Goal: Task Accomplishment & Management: Complete application form

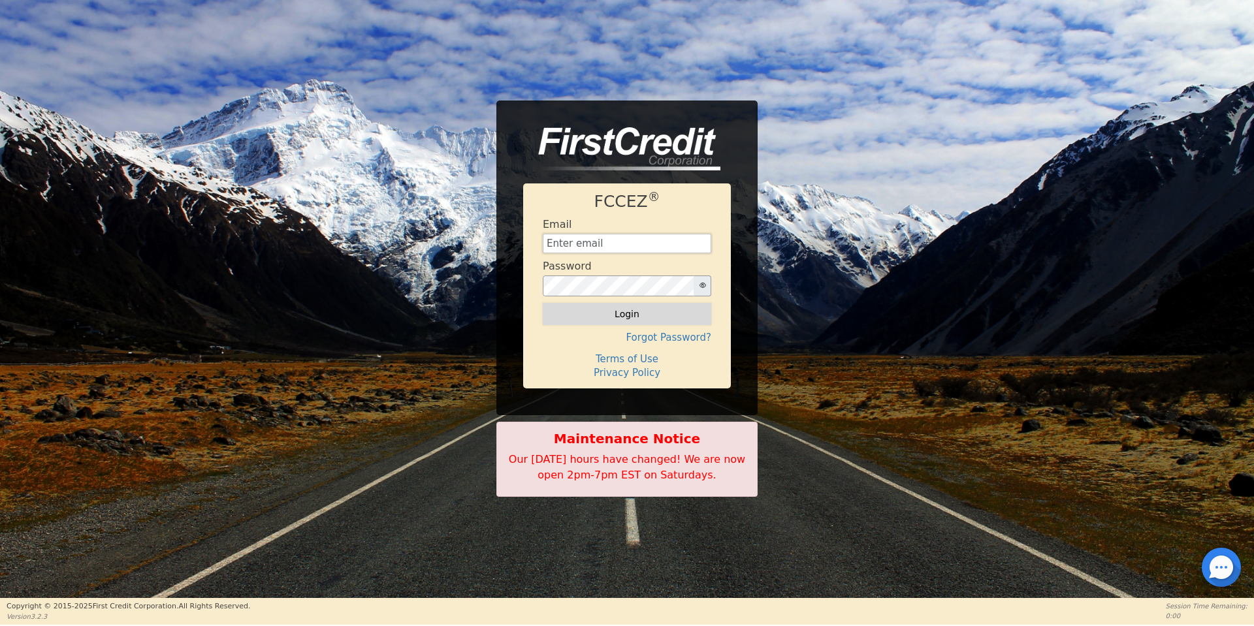
type input "[EMAIL_ADDRESS][DOMAIN_NAME]"
click at [625, 311] on button "Login" at bounding box center [627, 314] width 168 height 22
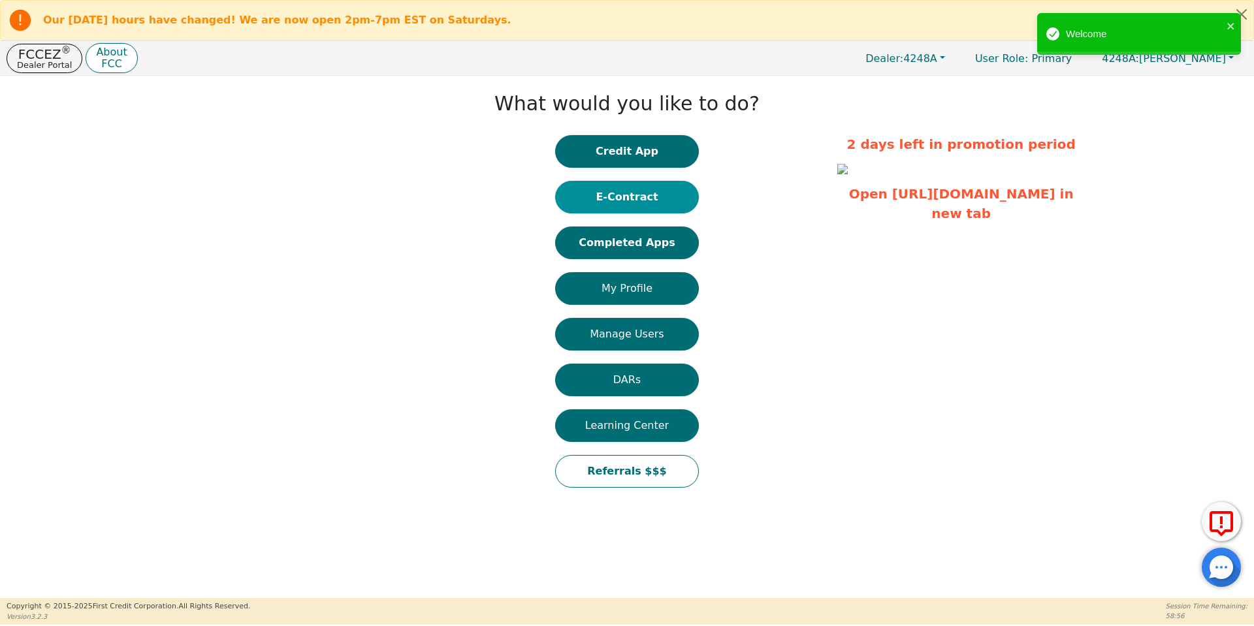
click at [637, 201] on button "E-Contract" at bounding box center [627, 197] width 144 height 33
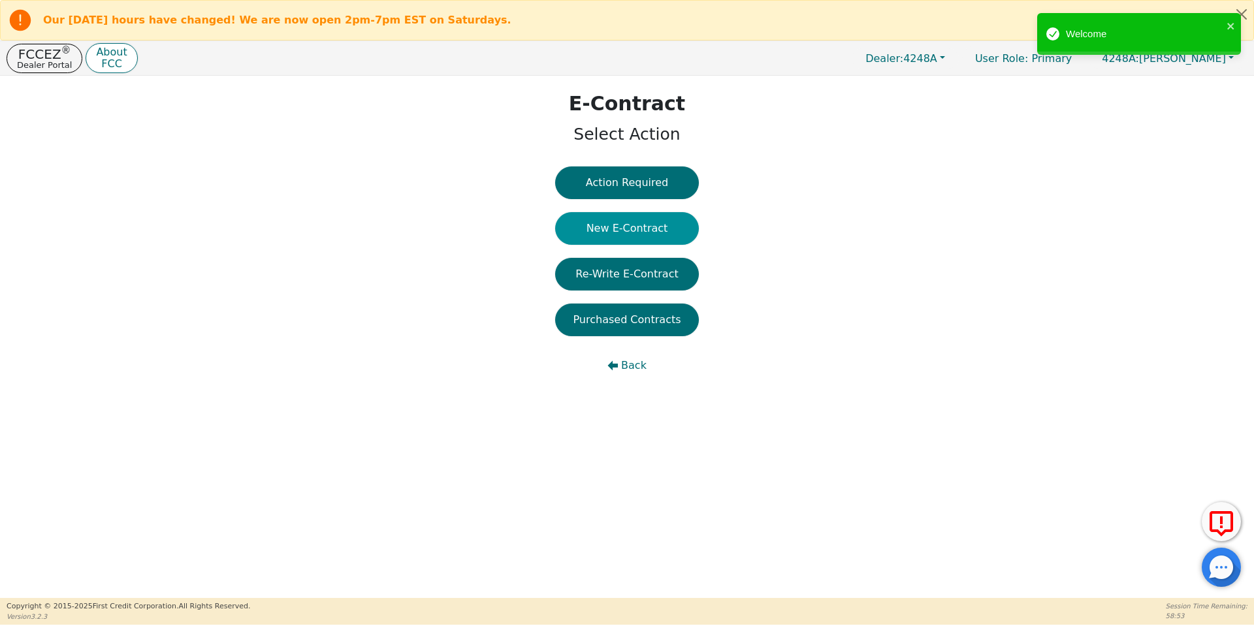
click at [639, 225] on button "New E-Contract" at bounding box center [627, 228] width 144 height 33
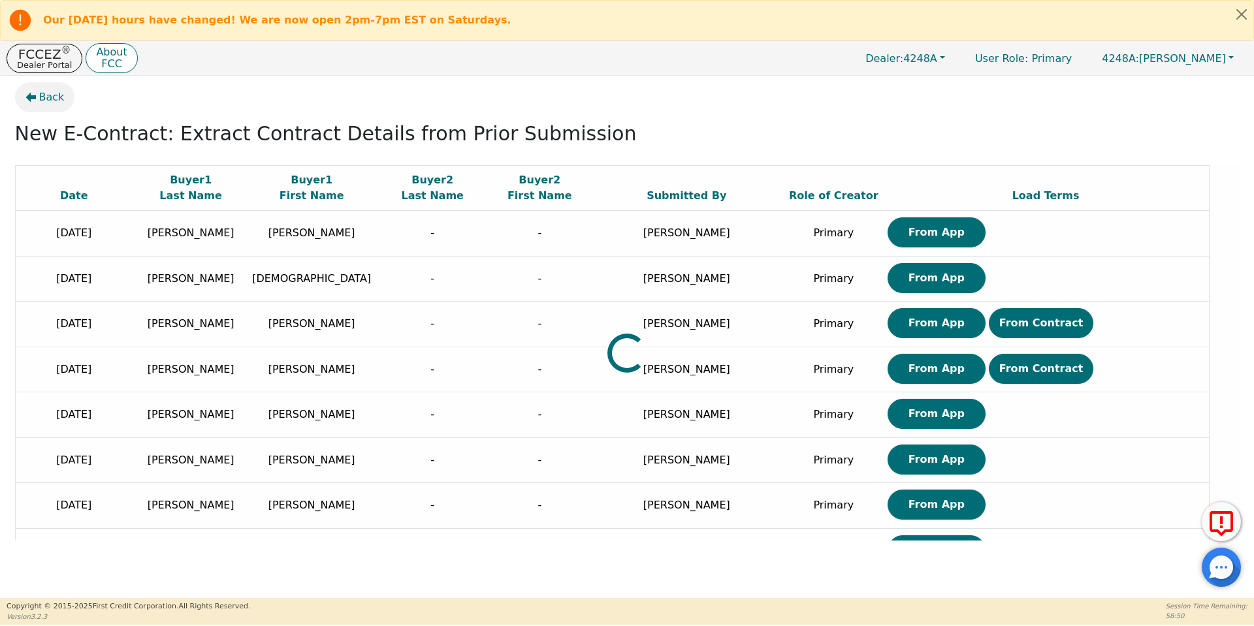
click at [60, 97] on span "Back" at bounding box center [51, 97] width 25 height 16
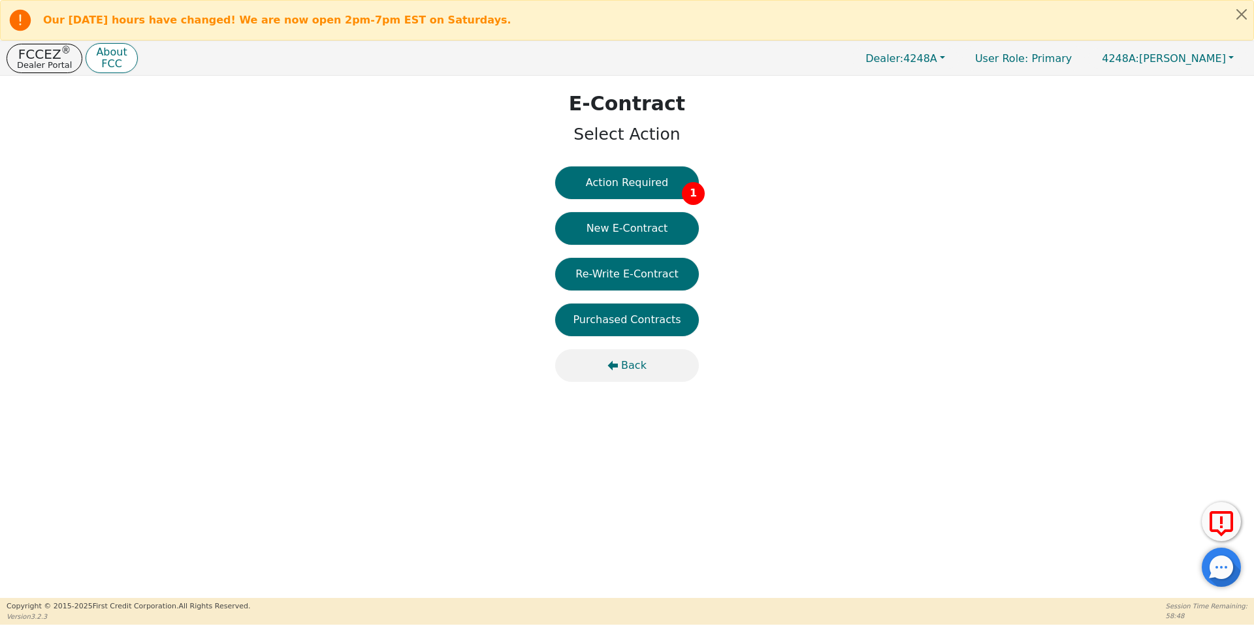
click at [622, 360] on span "Back" at bounding box center [633, 366] width 25 height 16
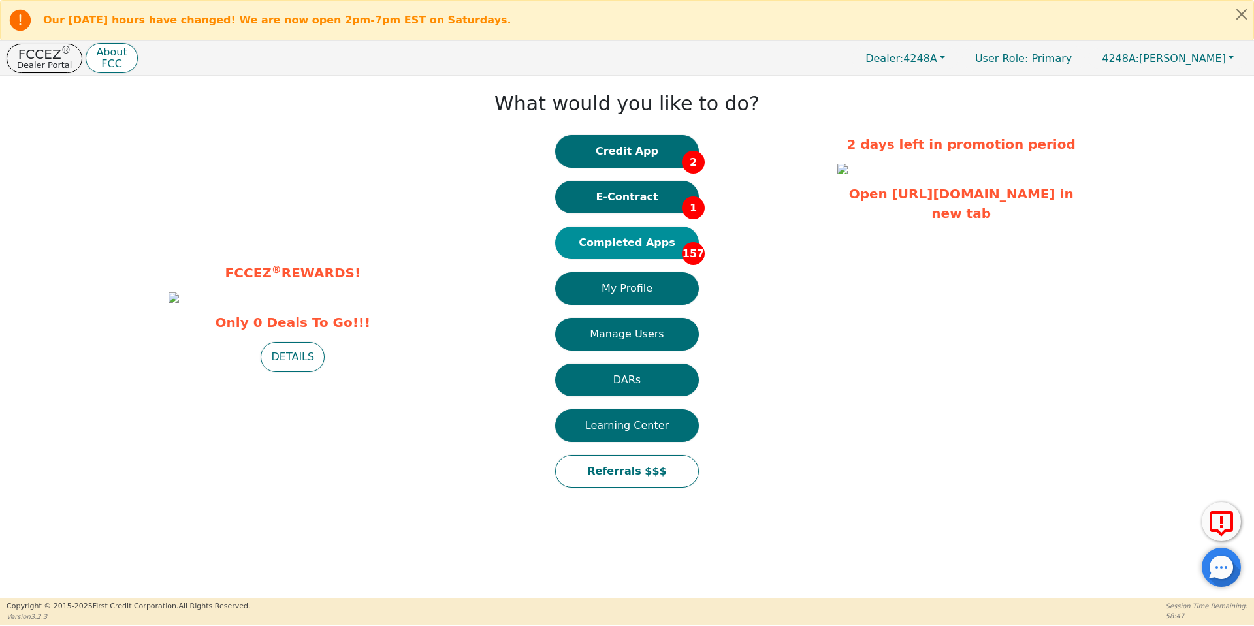
click at [656, 256] on button "Completed Apps 157" at bounding box center [627, 243] width 144 height 33
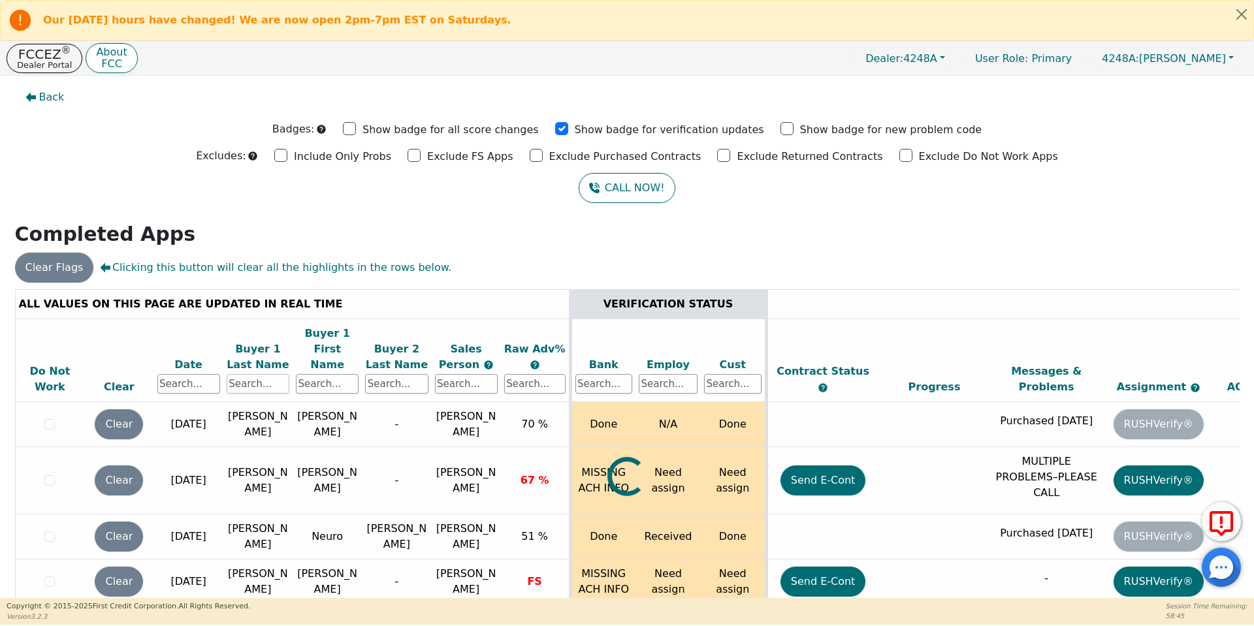
click at [248, 374] on input "text" at bounding box center [258, 384] width 63 height 20
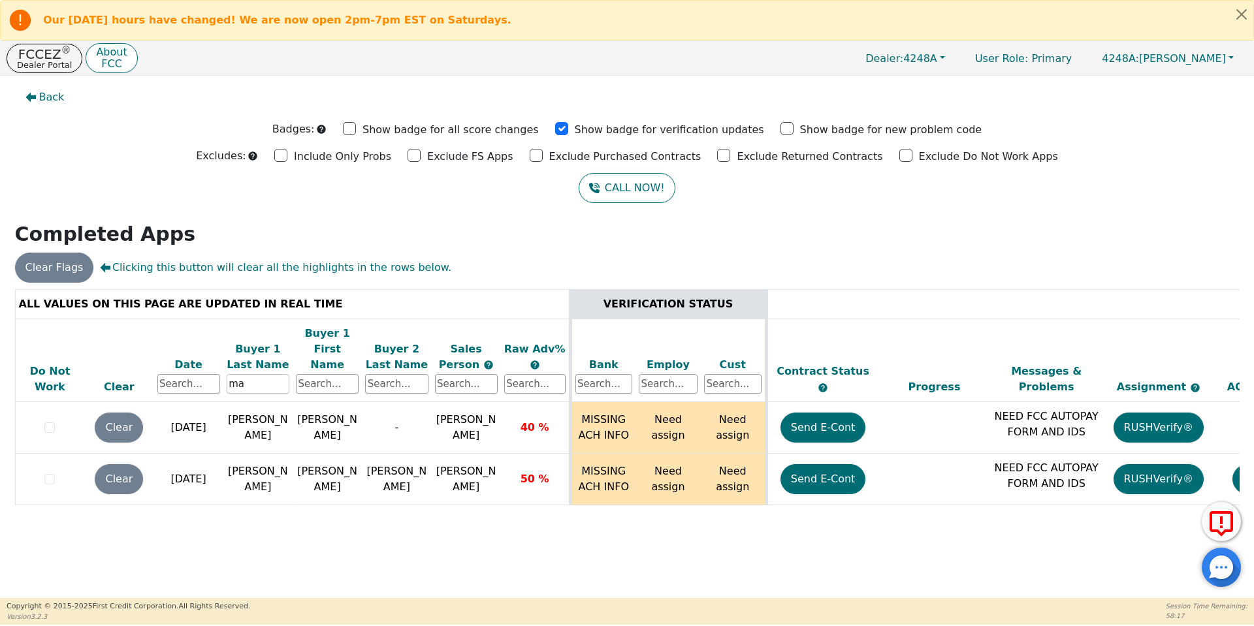
type input "m"
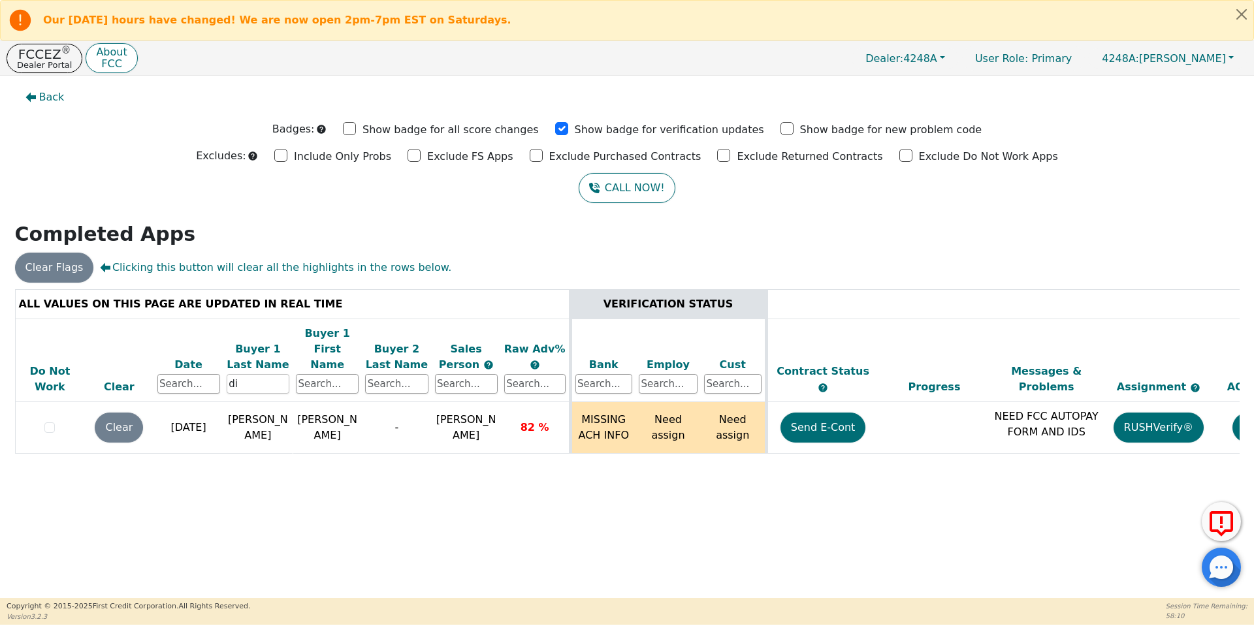
type input "d"
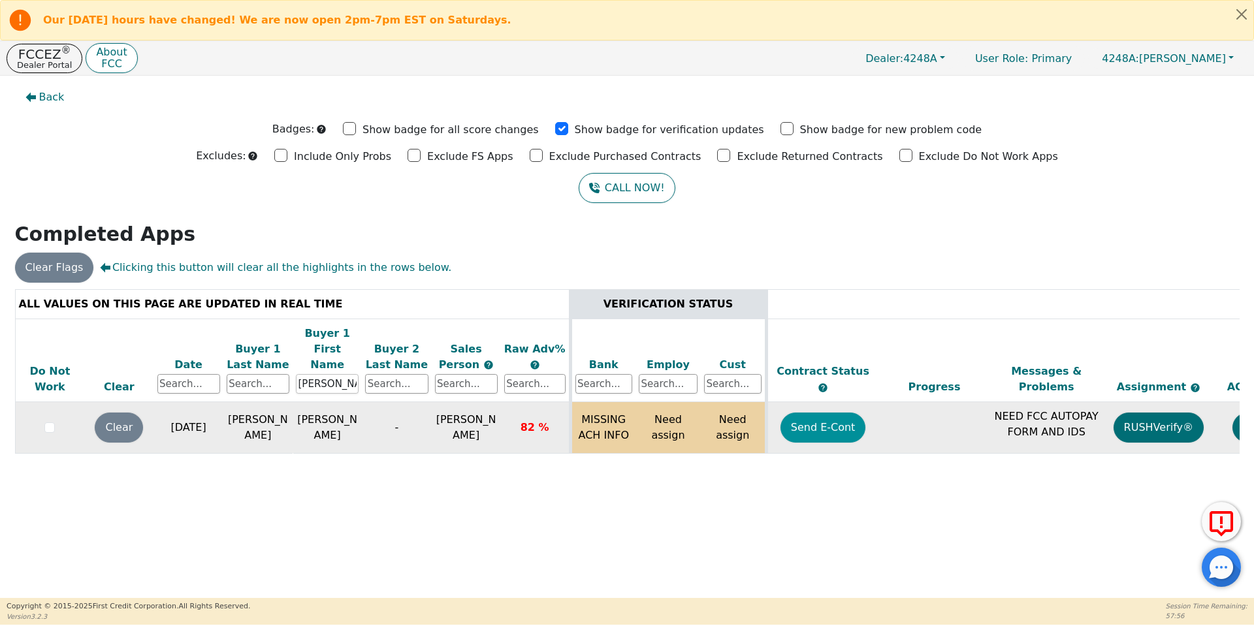
type input "[PERSON_NAME]"
click at [817, 413] on button "Send E-Cont" at bounding box center [823, 428] width 86 height 30
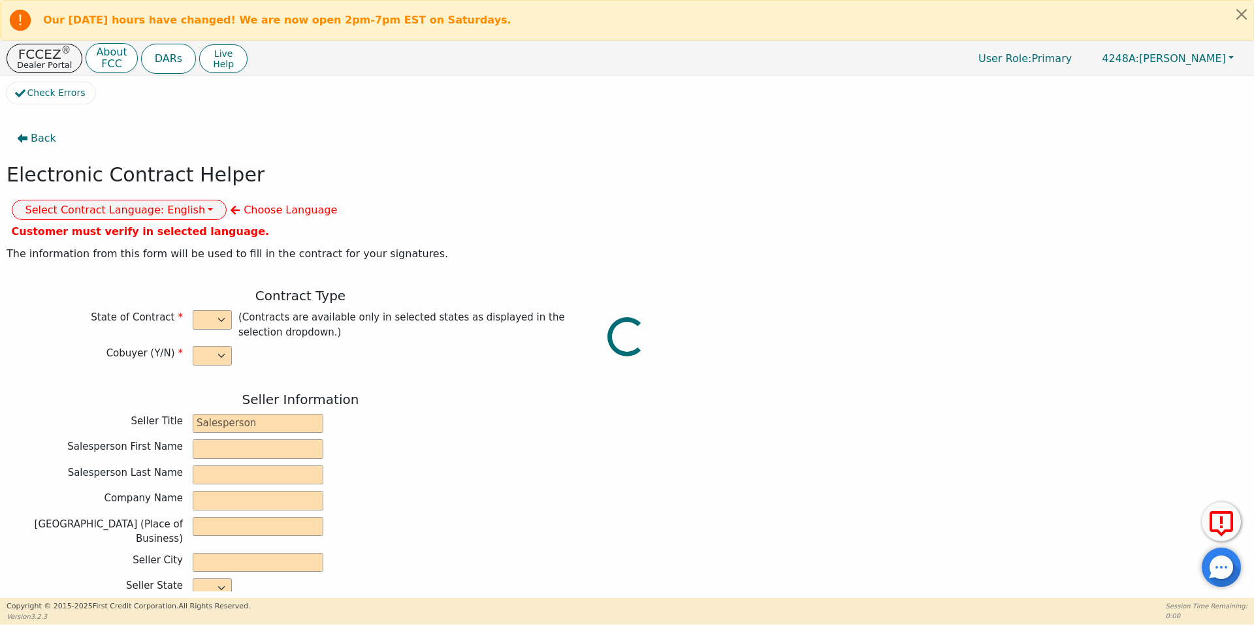
select select "n"
type input "owner"
type input "[PERSON_NAME]"
type input "[GEOGRAPHIC_DATA]"
type input "AQUA REMACH LLC"
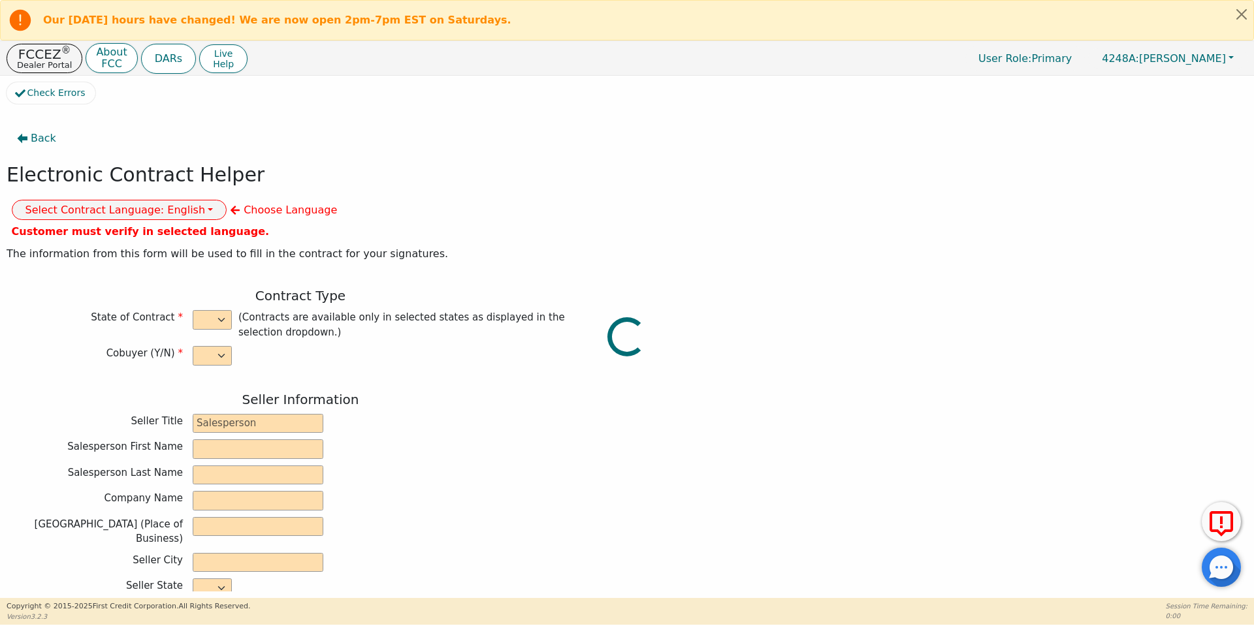
type input "[STREET_ADDRESS]"
type input "[GEOGRAPHIC_DATA]"
select select "[GEOGRAPHIC_DATA]"
type input "77070"
type input "[PERSON_NAME]"
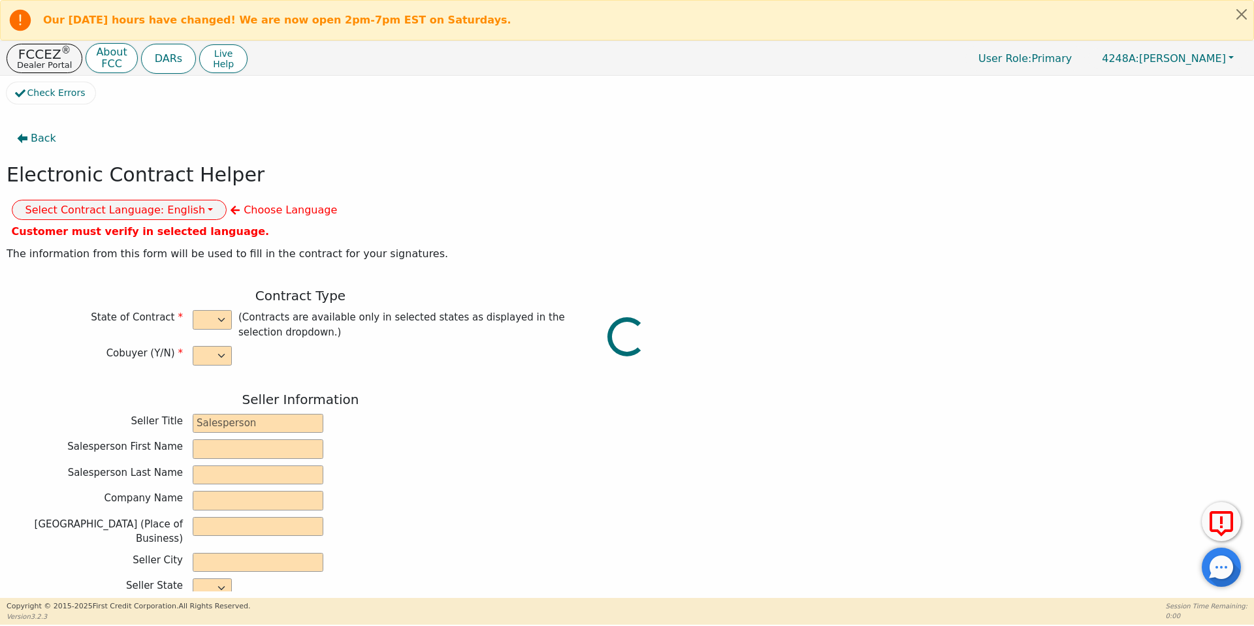
type input "[PERSON_NAME]"
type input "[EMAIL_ADDRESS][DOMAIN_NAME]"
type input "[STREET_ADDRESS]"
type input "conroe"
select select "[GEOGRAPHIC_DATA]"
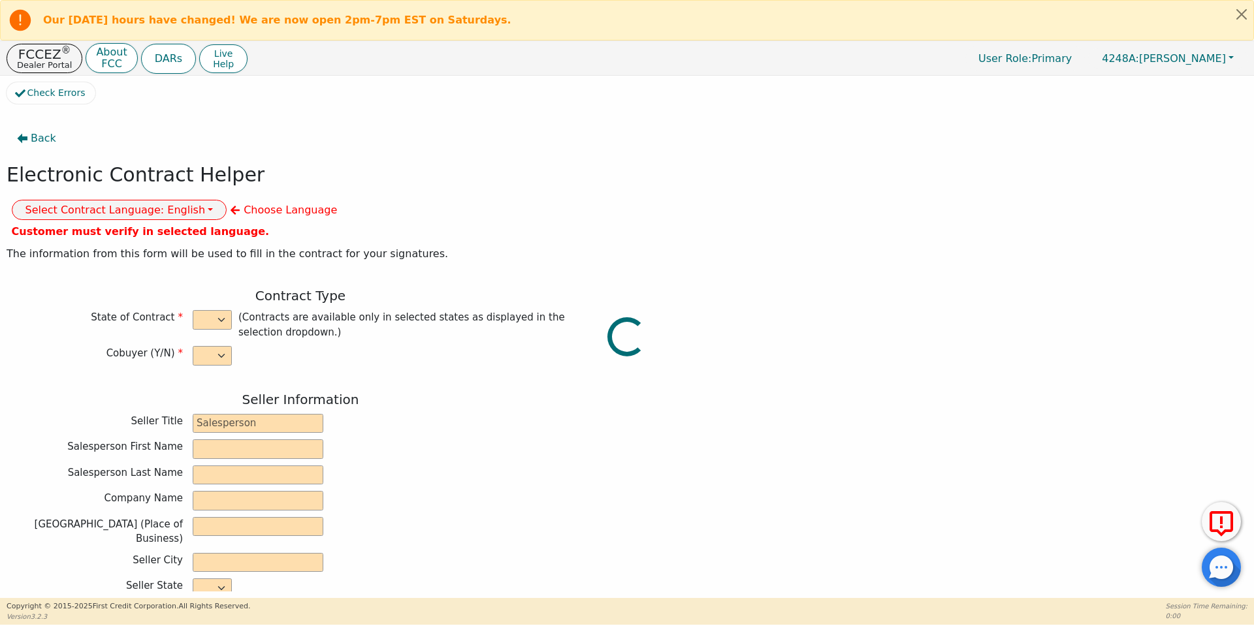
type input "77303"
type input "[DATE]"
type input "17.99"
type input "[DATE]"
type input "60"
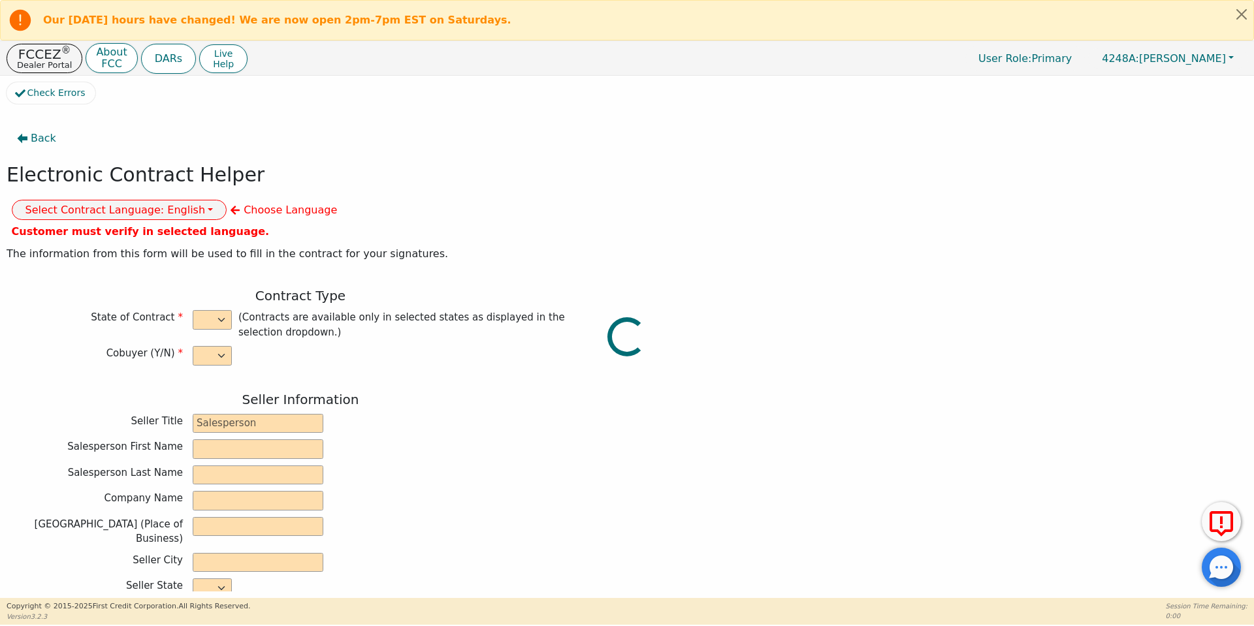
type input "0"
type input "8500.00"
type input "0.00"
type input "8500.00"
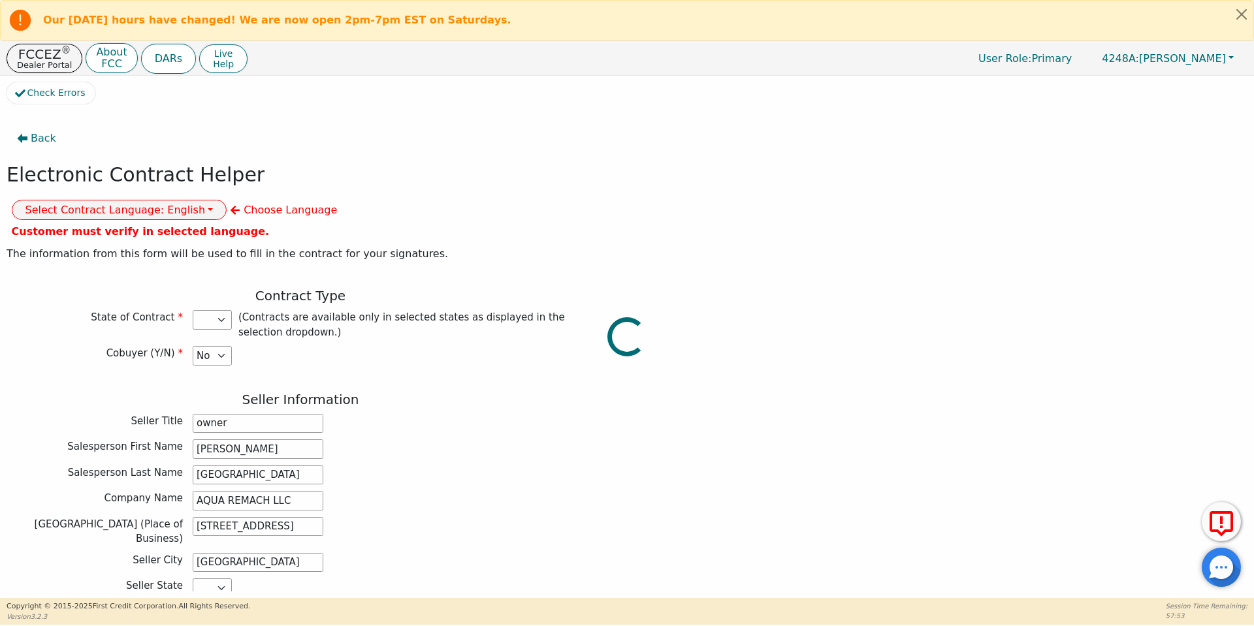
select select "[GEOGRAPHIC_DATA]"
click at [227, 200] on button "Select Contract Language: English" at bounding box center [119, 210] width 215 height 20
click at [116, 246] on link "Spanish" at bounding box center [63, 255] width 103 height 18
click at [399, 491] on div "Company Name AQUA REMACH LLC" at bounding box center [301, 501] width 588 height 20
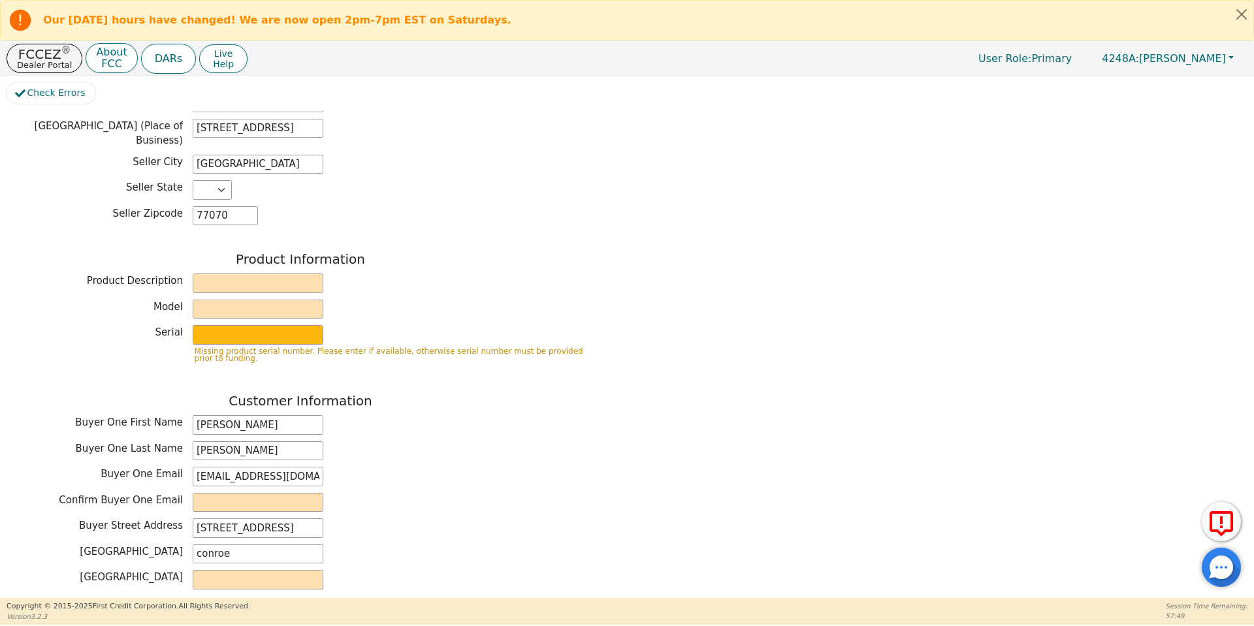
scroll to position [399, 0]
click at [232, 273] on input "text" at bounding box center [258, 283] width 131 height 20
type input "WATER SYSTEMS"
click at [253, 299] on input "text" at bounding box center [258, 309] width 131 height 20
type input "whole house"
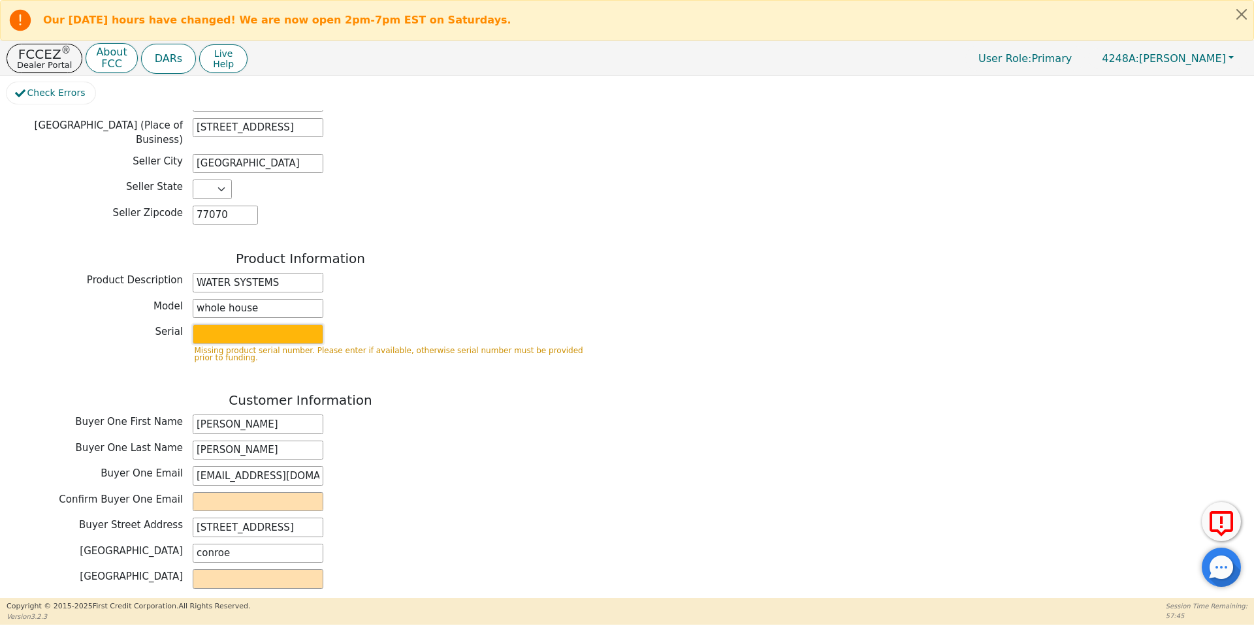
click at [279, 324] on input "text" at bounding box center [258, 334] width 131 height 20
type input "S2156437"
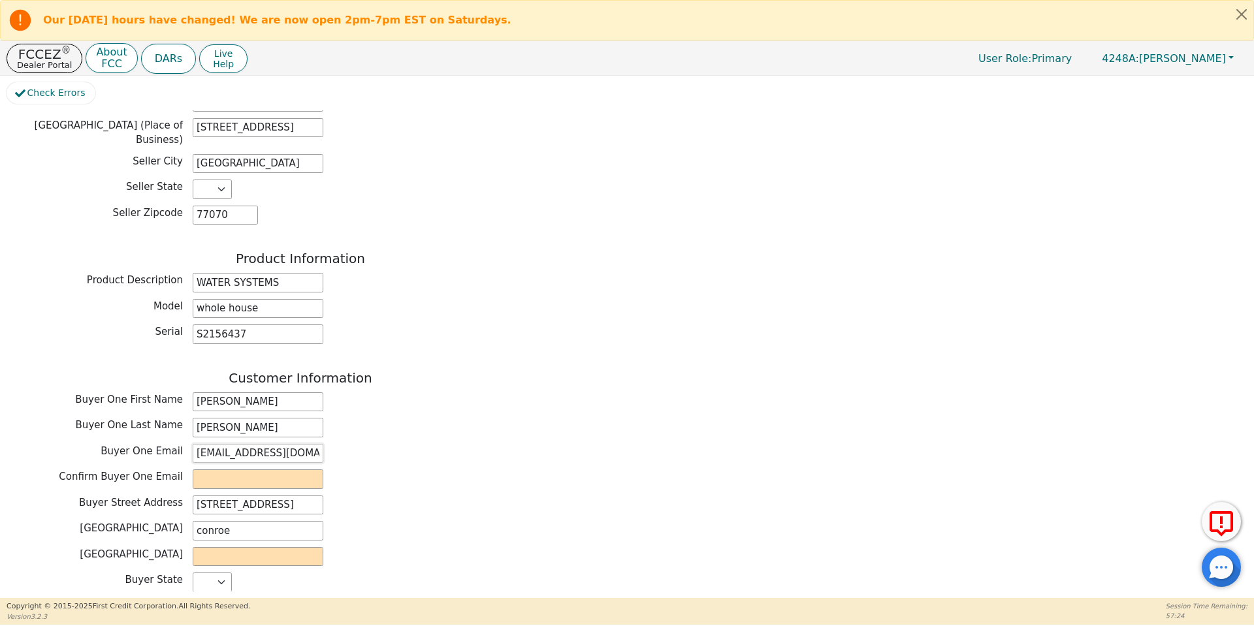
click at [278, 444] on input "[EMAIL_ADDRESS][DOMAIN_NAME]" at bounding box center [258, 454] width 131 height 20
paste input "[EMAIL_ADDRESS][DOMAIN_NAME]"
type input "[EMAIL_ADDRESS][DOMAIN_NAME]"
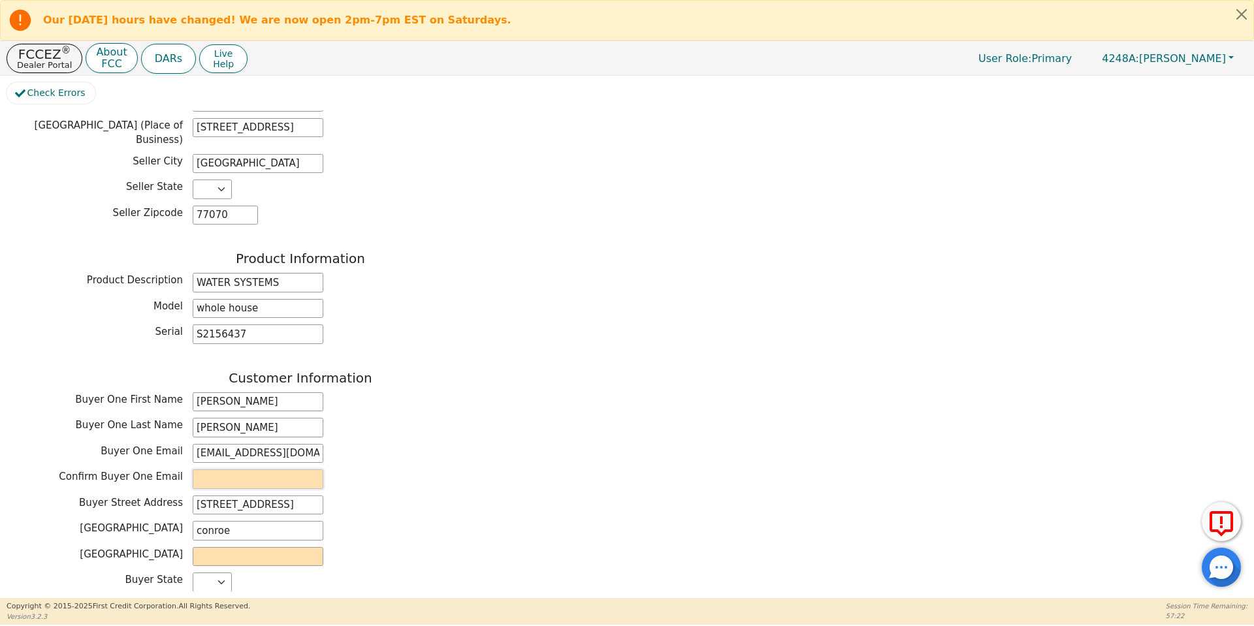
click at [269, 469] on input "email" at bounding box center [258, 479] width 131 height 20
paste input "[EMAIL_ADDRESS][DOMAIN_NAME]"
type input "[EMAIL_ADDRESS][DOMAIN_NAME]"
click at [138, 471] on span "Confirm Buyer One Email" at bounding box center [121, 477] width 124 height 12
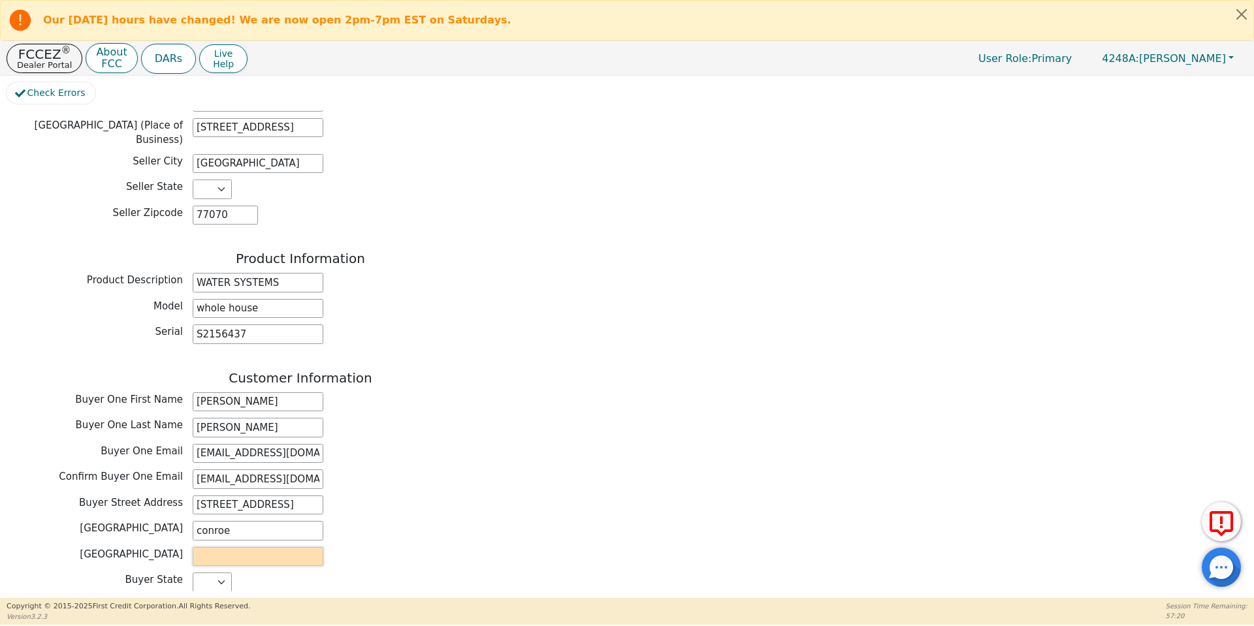
click at [232, 547] on input "text" at bounding box center [258, 557] width 131 height 20
type input "conroe"
click at [388, 507] on div "Customer Information Buyer One First Name [PERSON_NAME] Buyer One Last Name [PE…" at bounding box center [301, 497] width 588 height 255
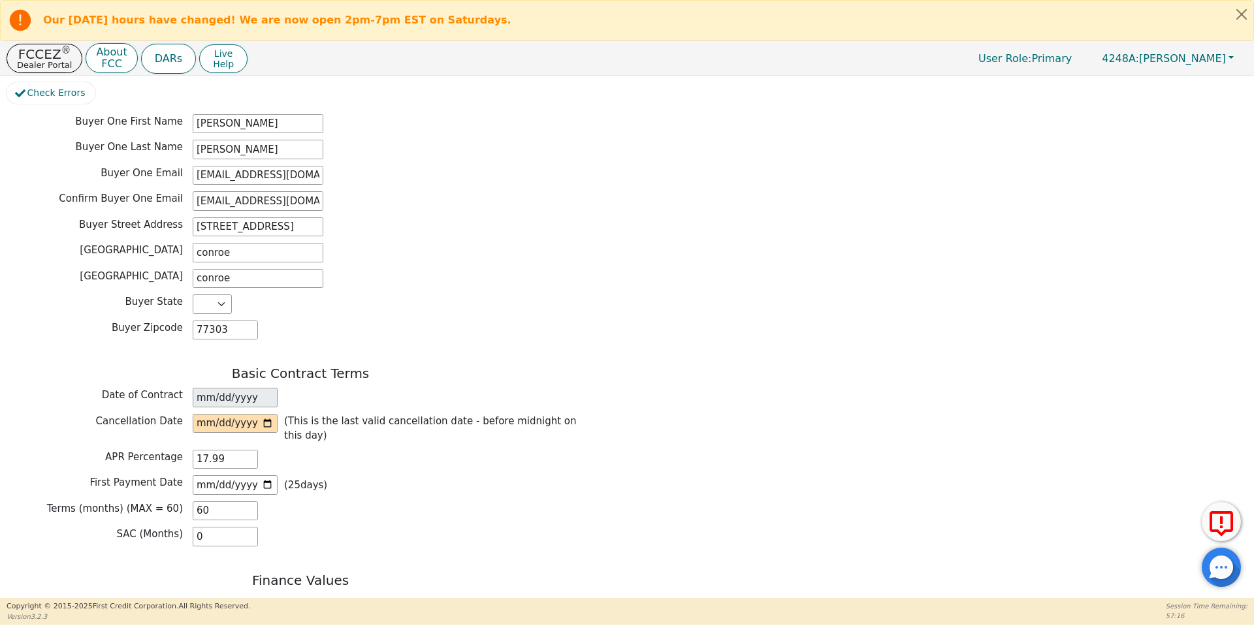
scroll to position [878, 0]
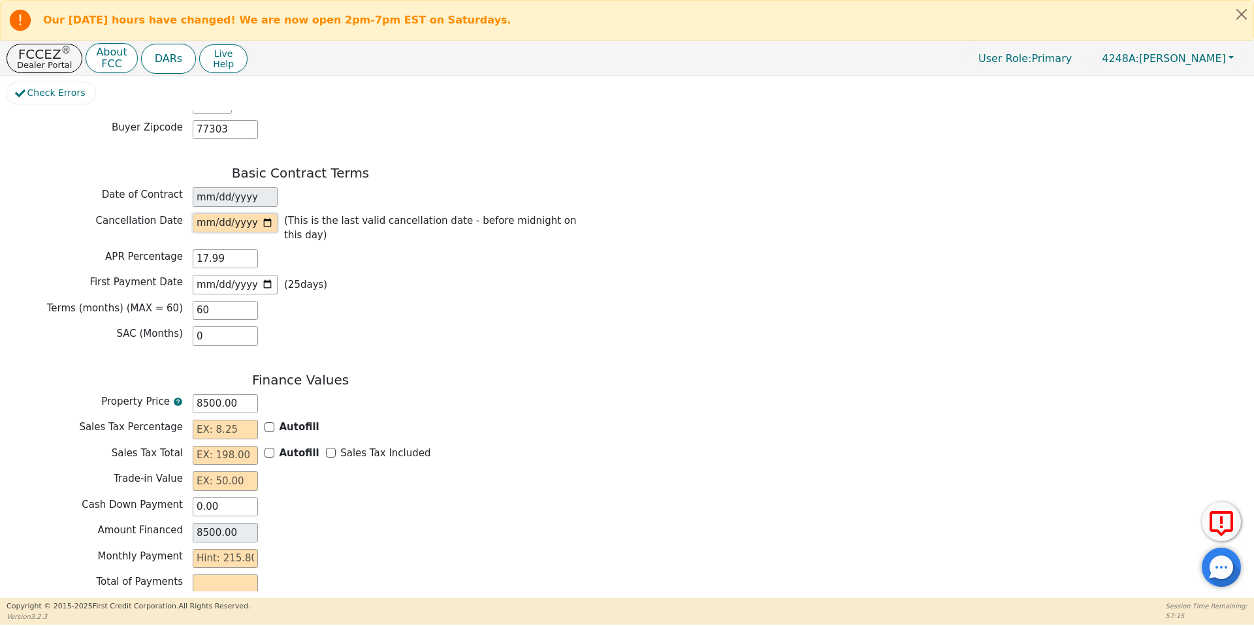
click at [266, 213] on input "date" at bounding box center [235, 223] width 85 height 20
type input "[DATE]"
click at [334, 326] on div "SAC (Months) 0" at bounding box center [301, 336] width 588 height 20
click at [319, 326] on div "SAC (Months) 0" at bounding box center [301, 336] width 588 height 20
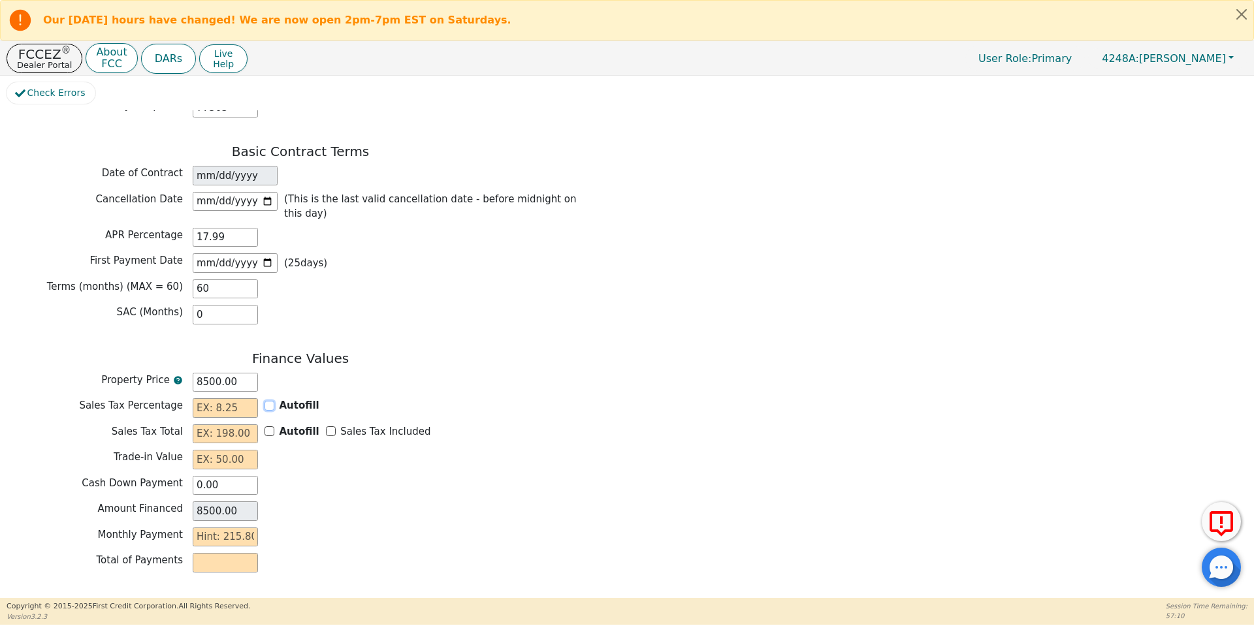
click at [269, 401] on input "Autofill" at bounding box center [269, 406] width 10 height 10
checkbox input "true"
type input "0.00"
click at [326, 426] on input "Sales Tax Included" at bounding box center [331, 431] width 10 height 10
checkbox input "true"
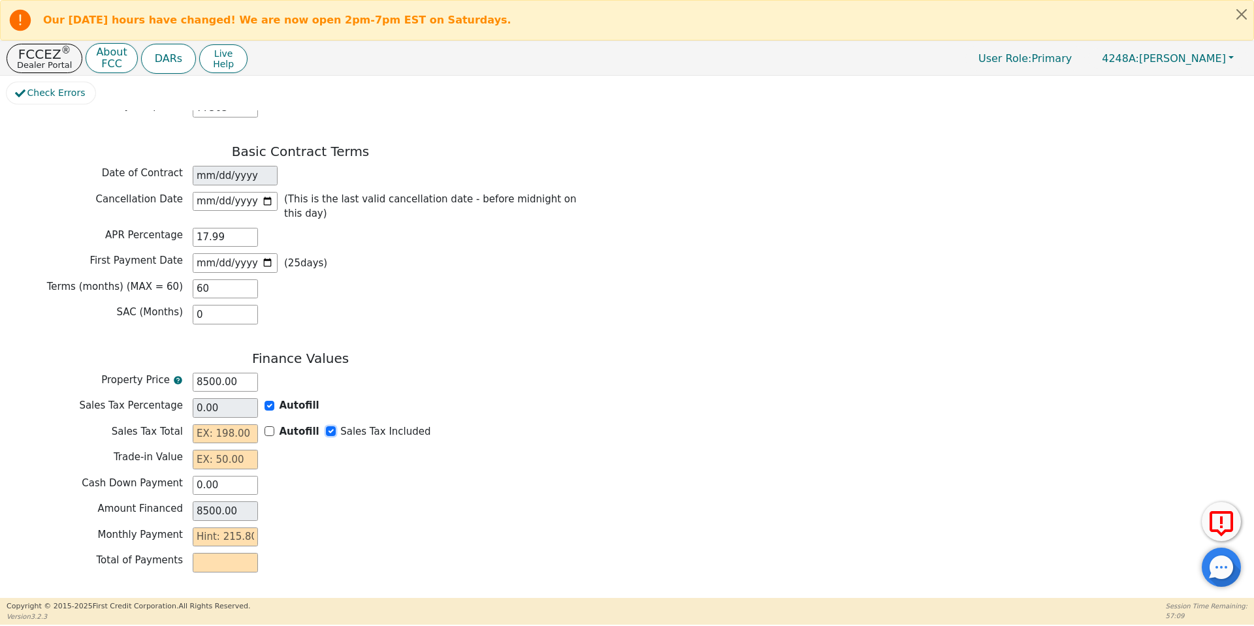
type input "0.00"
click at [242, 450] on input "text" at bounding box center [225, 460] width 65 height 20
type input "0.00"
click at [234, 528] on input "text" at bounding box center [225, 538] width 65 height 20
type input "2"
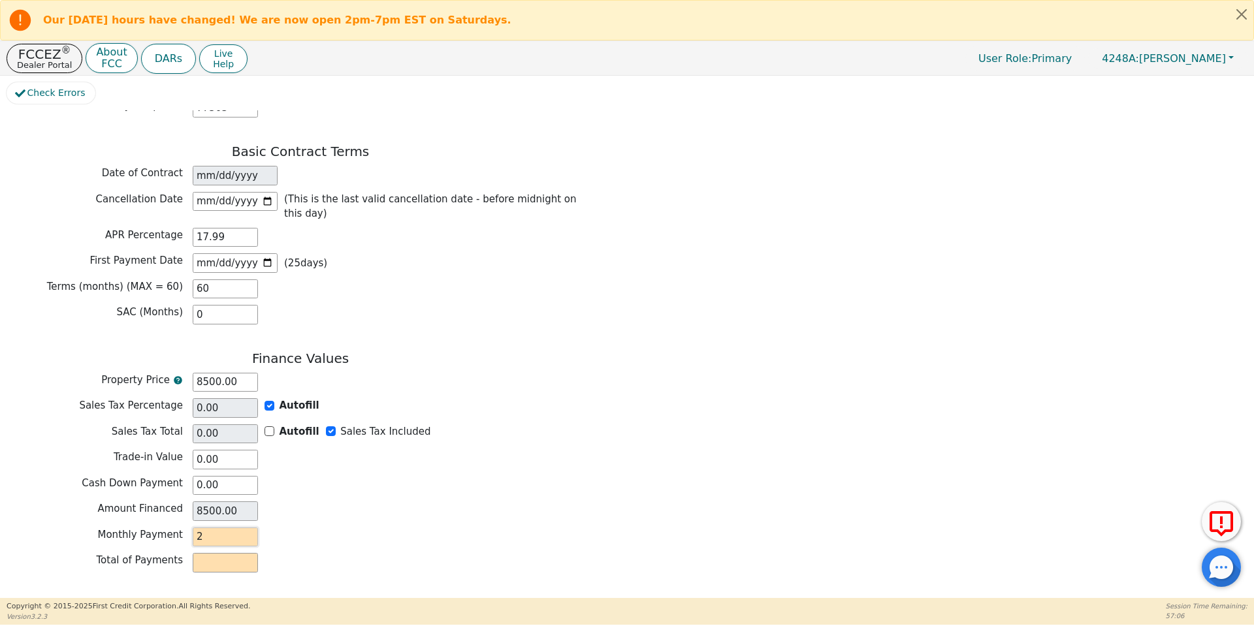
type input "120.00"
type input "21"
type input "1260.00"
type input "215"
type input "12900.00"
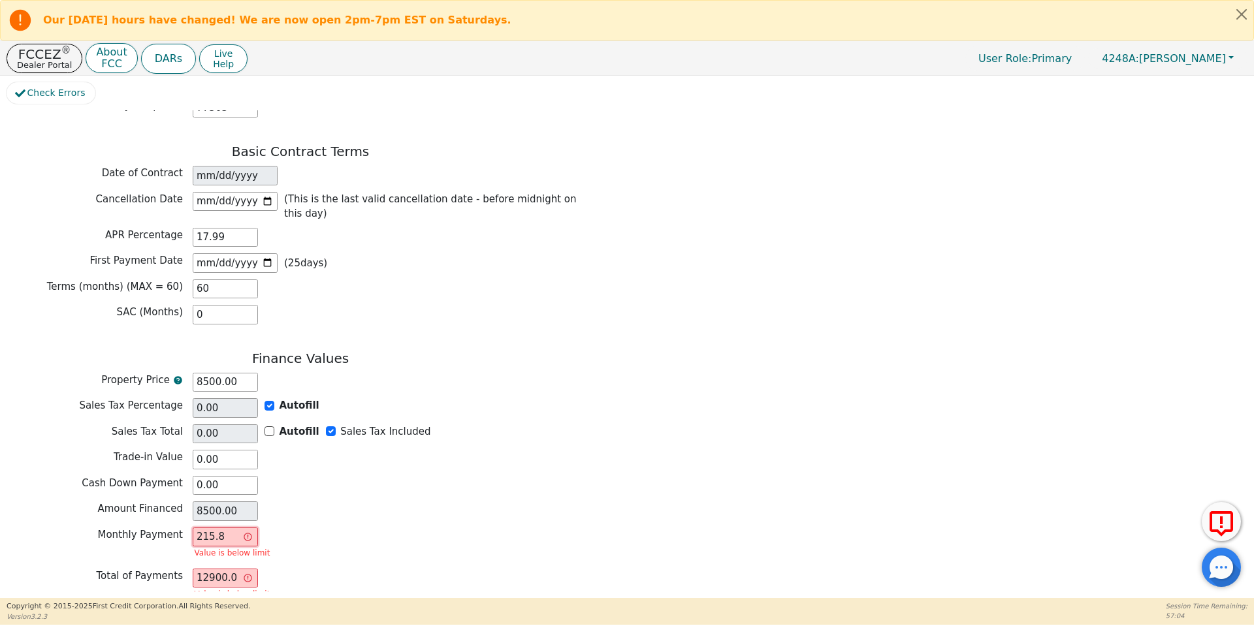
type input "215.80"
type input "12948.00"
type input "215.80"
click at [285, 501] on div "Amount Financed 8500.00" at bounding box center [301, 511] width 588 height 20
click at [98, 599] on button "Review & Begin Contract" at bounding box center [82, 614] width 151 height 30
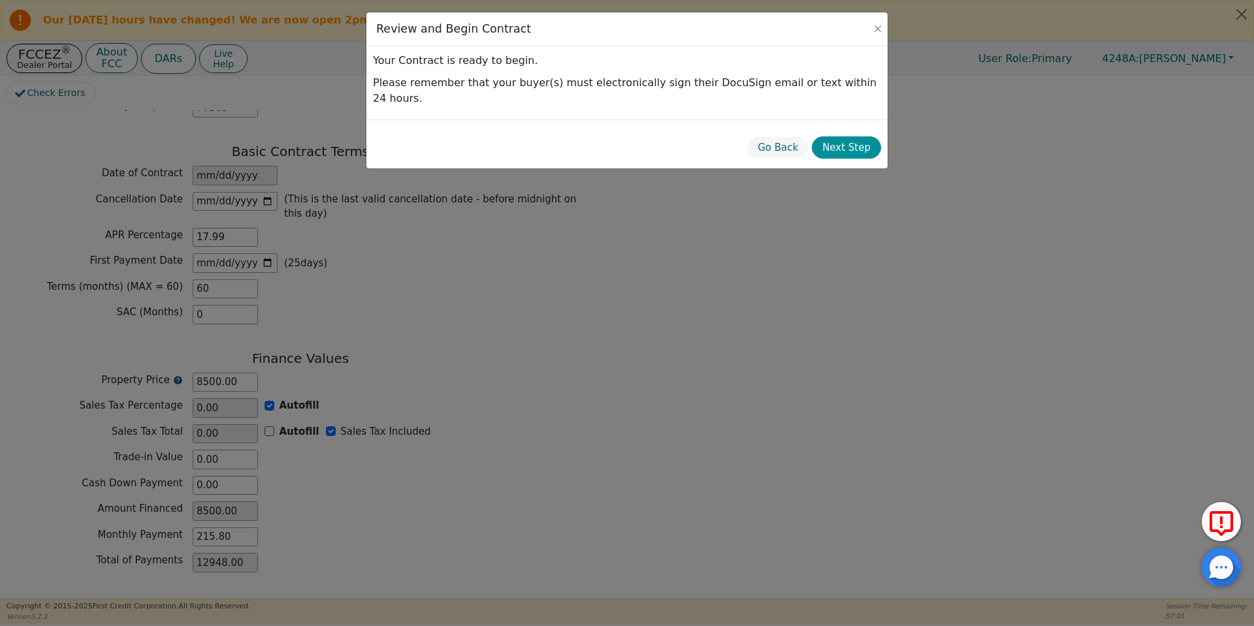
click at [838, 139] on button "Next Step" at bounding box center [846, 147] width 69 height 23
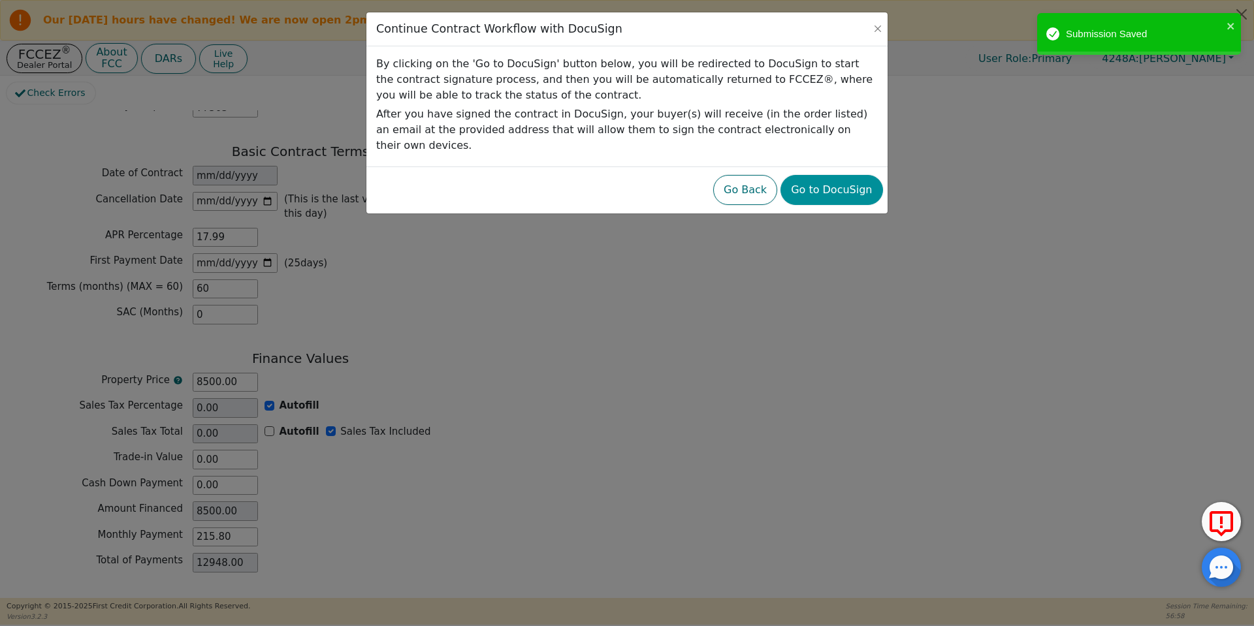
click at [817, 183] on button "Go to DocuSign" at bounding box center [831, 190] width 102 height 30
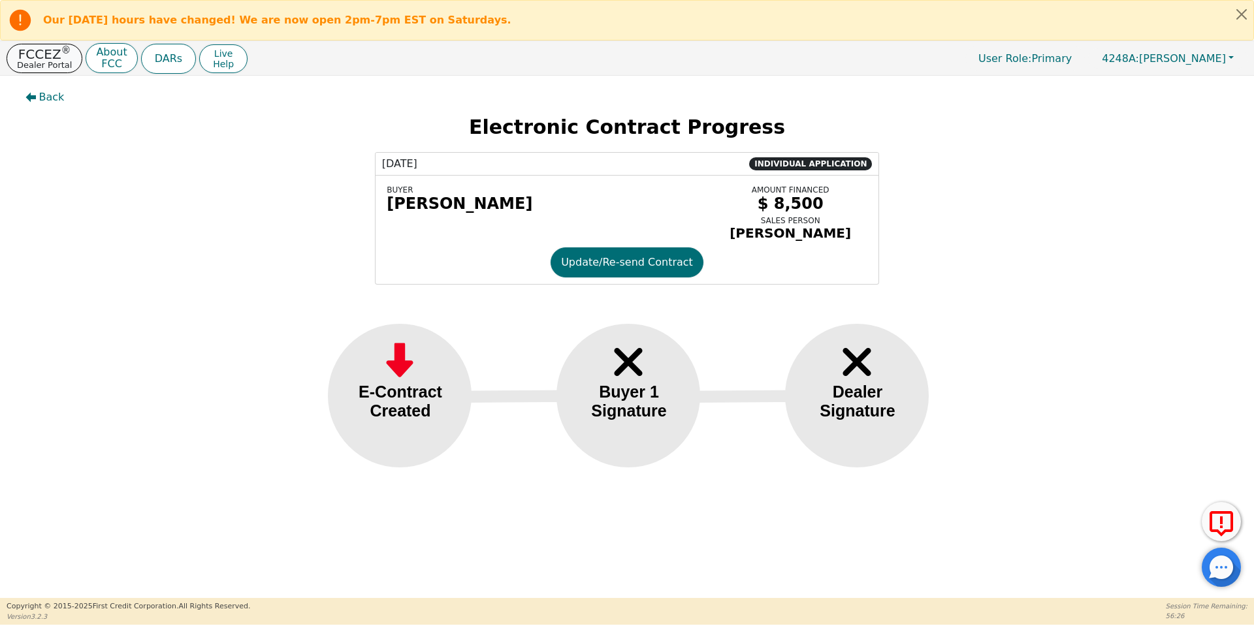
click at [61, 55] on sup "®" at bounding box center [66, 50] width 10 height 12
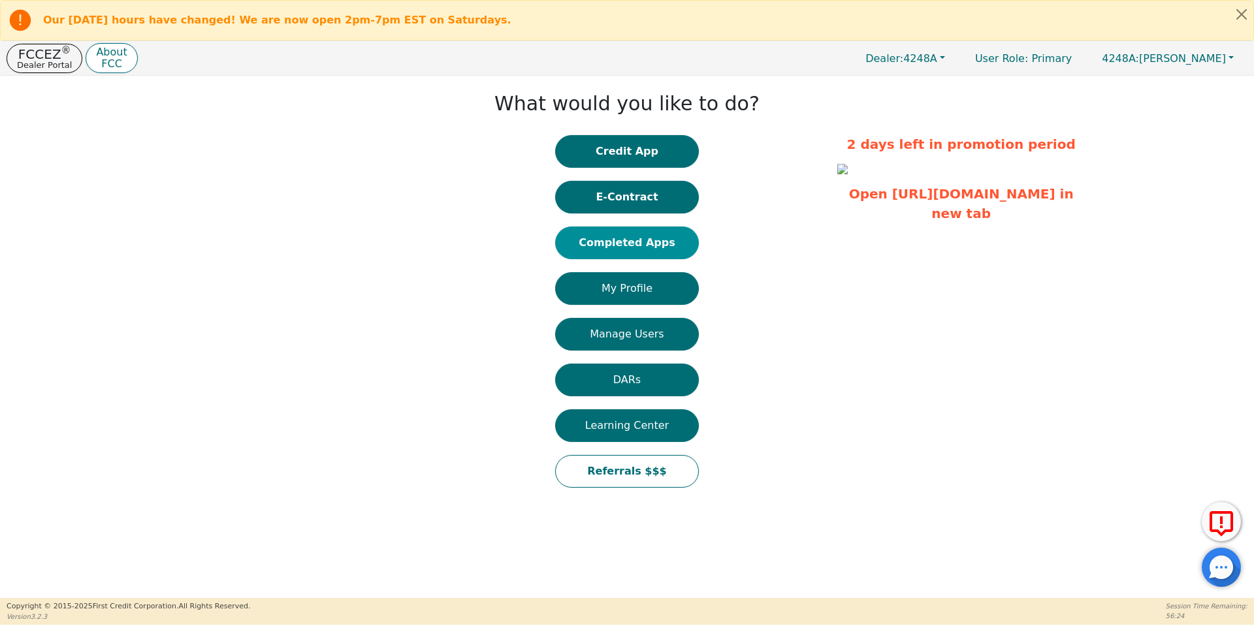
click at [627, 240] on button "Completed Apps" at bounding box center [627, 243] width 144 height 33
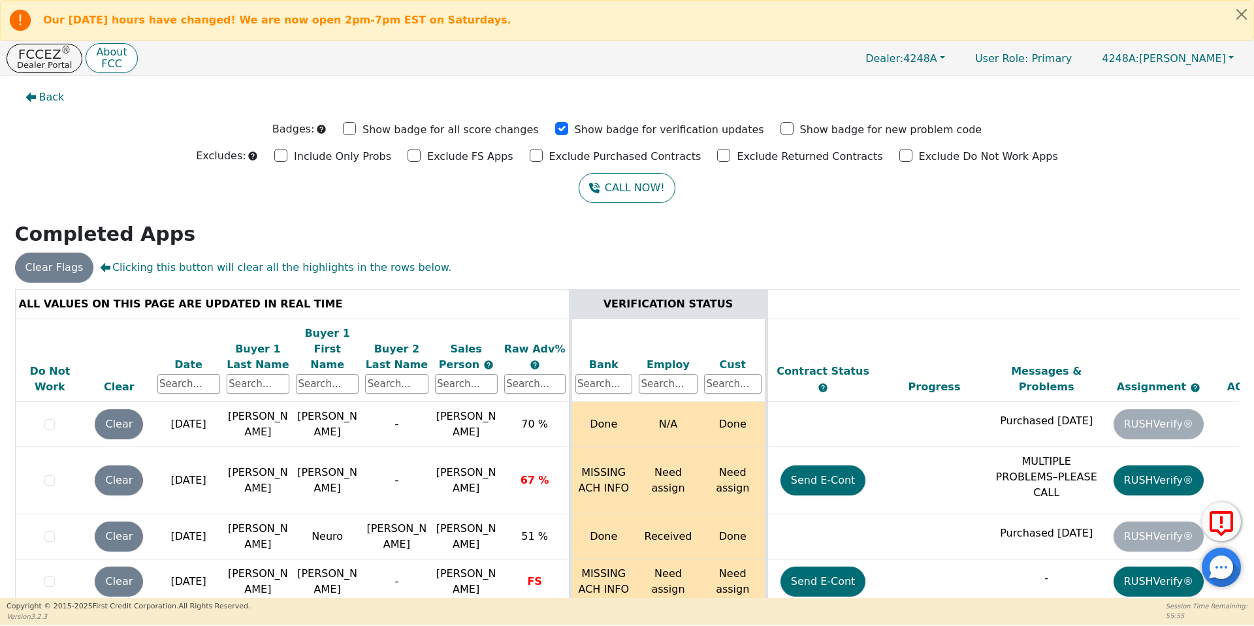
click at [266, 378] on th "Buyer 1 Last Name" at bounding box center [257, 361] width 69 height 84
click at [268, 374] on input "text" at bounding box center [258, 384] width 63 height 20
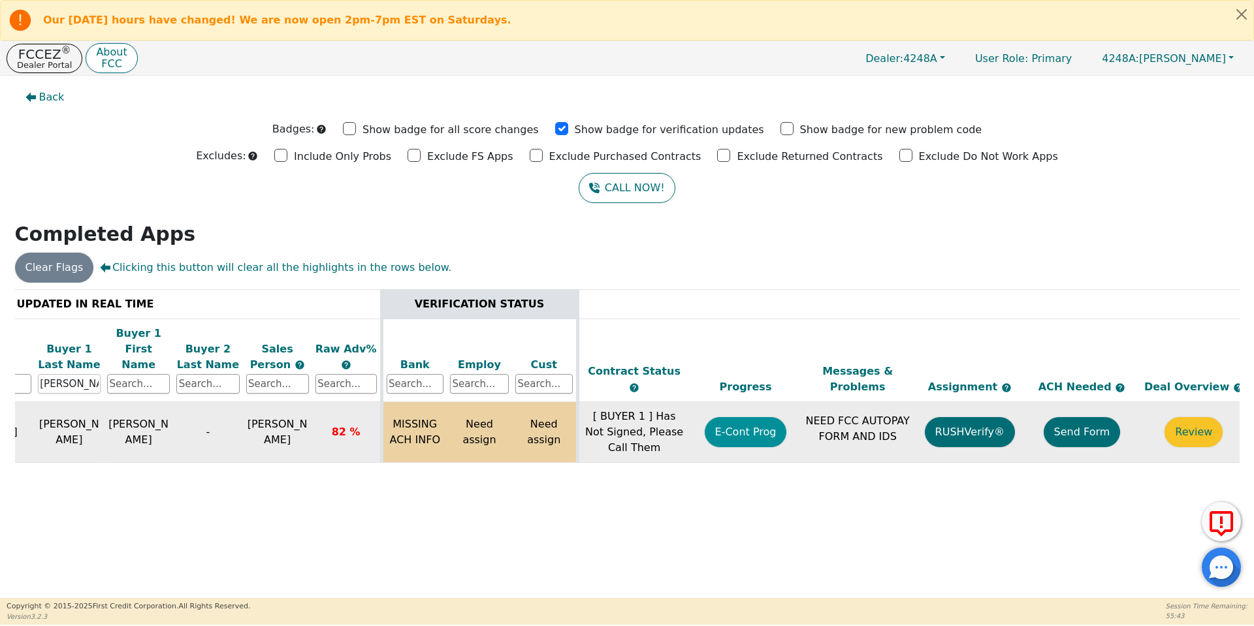
scroll to position [0, 200]
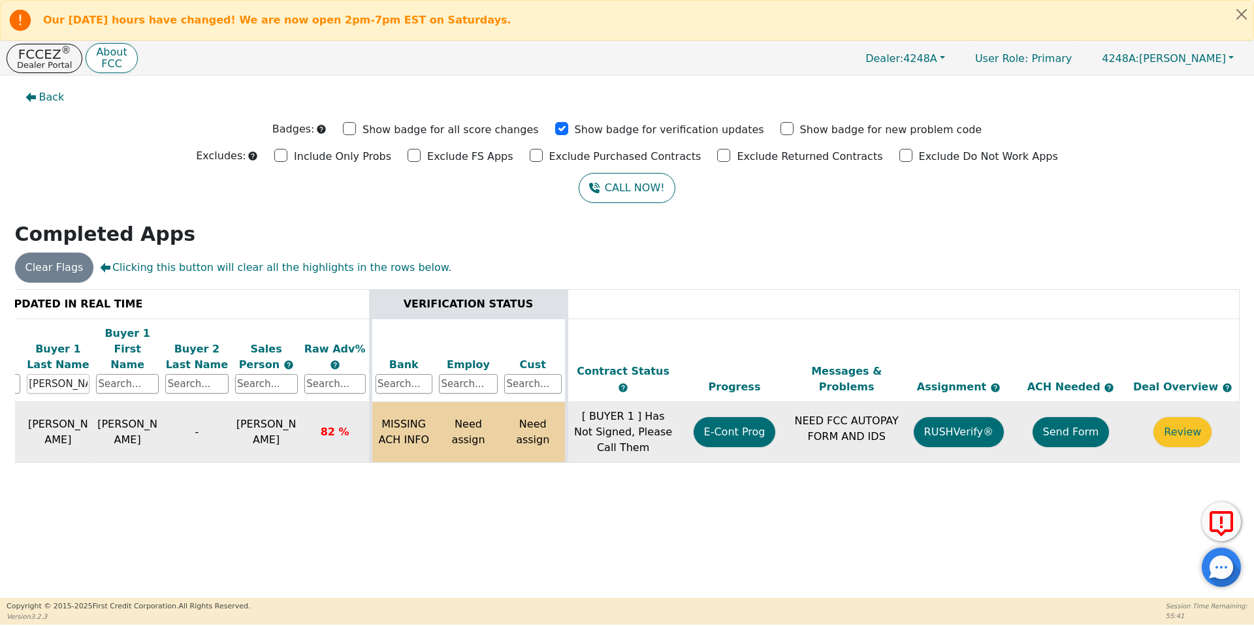
type input "[PERSON_NAME]"
click at [1064, 419] on button "Send Form" at bounding box center [1070, 432] width 77 height 30
